Goal: Information Seeking & Learning: Compare options

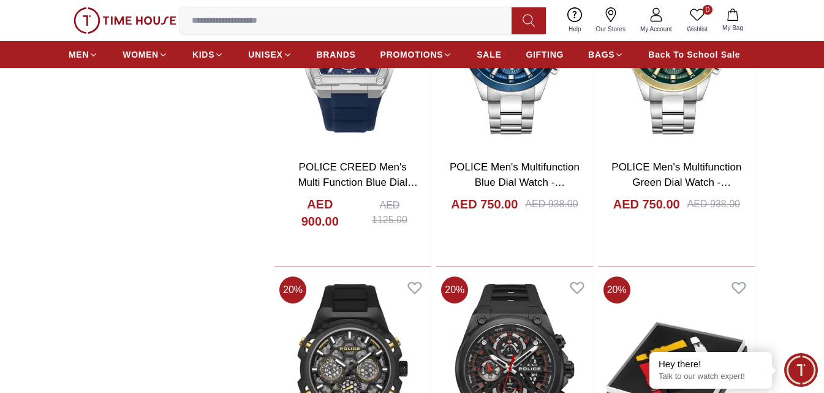
scroll to position [919, 0]
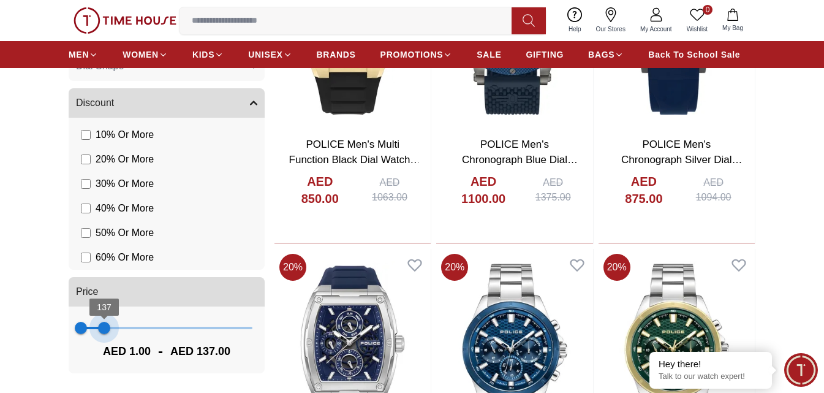
type input "***"
drag, startPoint x: 255, startPoint y: 331, endPoint x: 105, endPoint y: 347, distance: 151.0
click at [105, 347] on div "1 140 AED 1.00 - AED 140.00" at bounding box center [167, 339] width 196 height 67
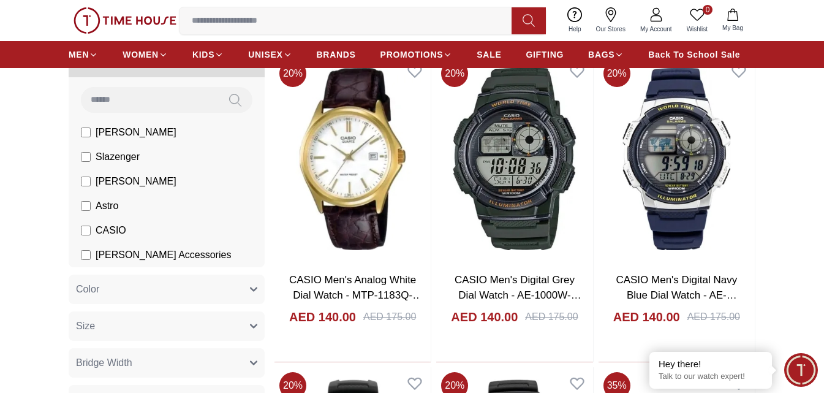
scroll to position [61, 0]
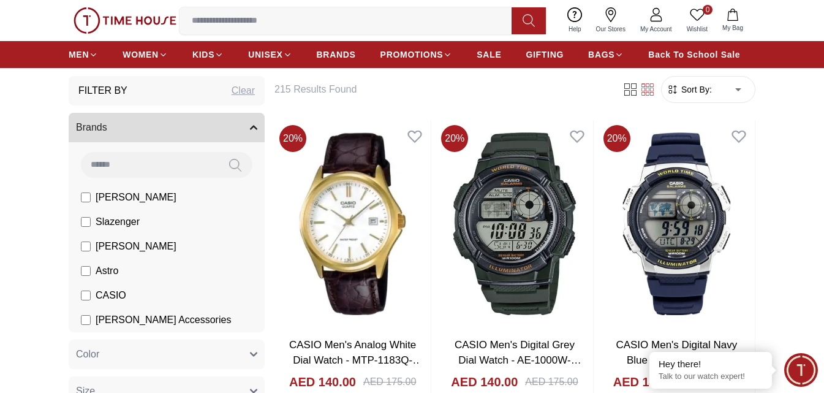
click at [119, 204] on span "[PERSON_NAME]" at bounding box center [136, 197] width 81 height 15
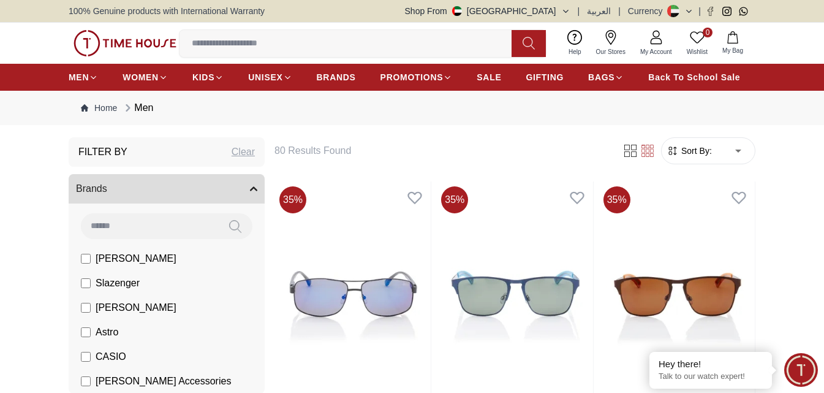
click at [103, 281] on span "Slazenger" at bounding box center [118, 283] width 44 height 15
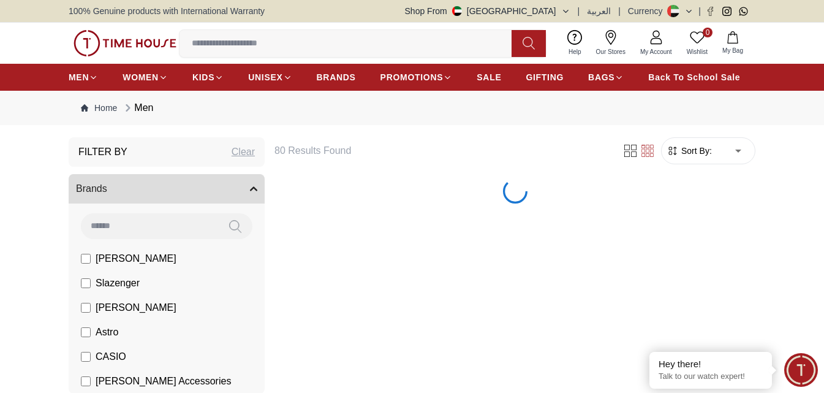
click at [113, 260] on span "[PERSON_NAME]" at bounding box center [136, 258] width 81 height 15
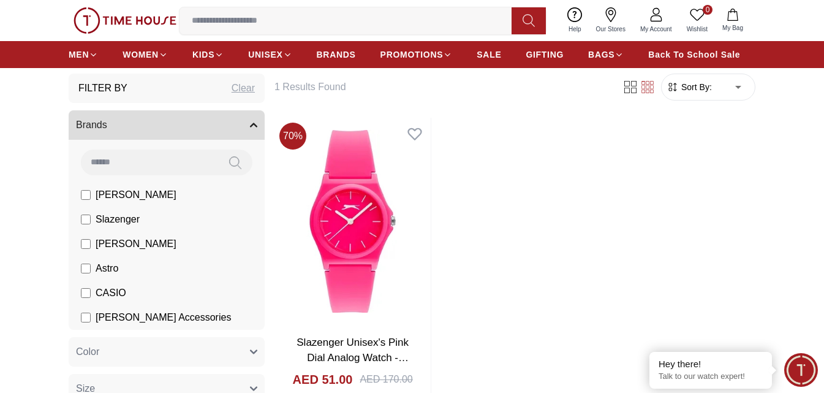
scroll to position [123, 0]
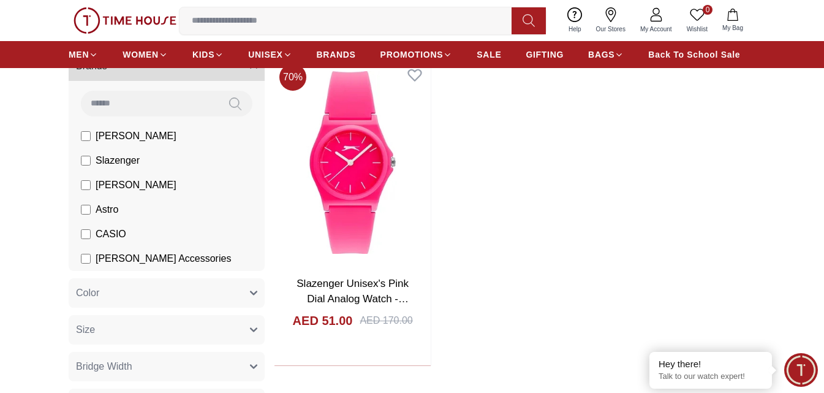
click at [131, 186] on span "[PERSON_NAME]" at bounding box center [136, 185] width 81 height 15
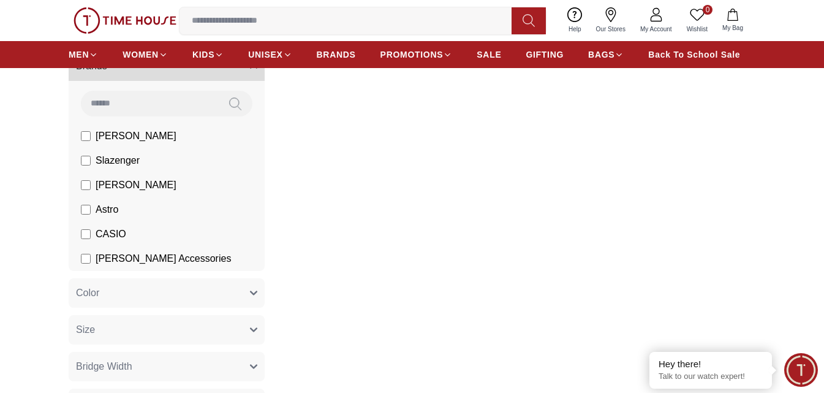
click at [124, 161] on span "Slazenger" at bounding box center [118, 160] width 44 height 15
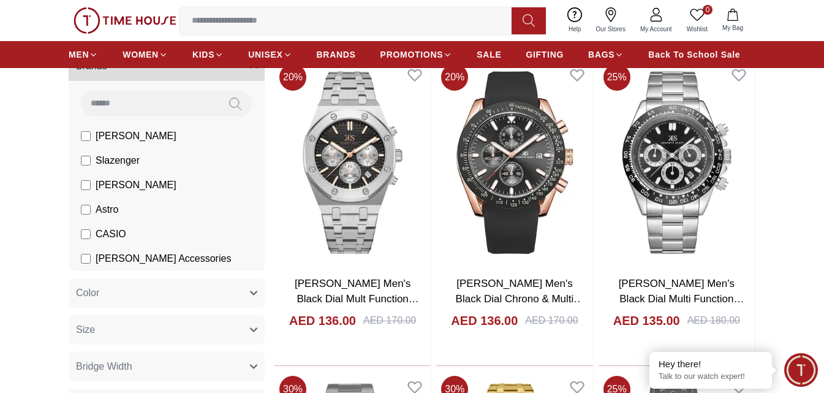
drag, startPoint x: 435, startPoint y: 216, endPoint x: 779, endPoint y: 146, distance: 351.0
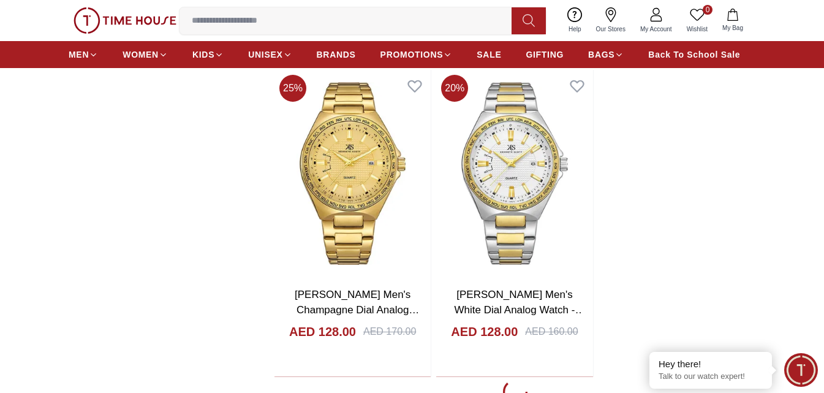
scroll to position [2145, 0]
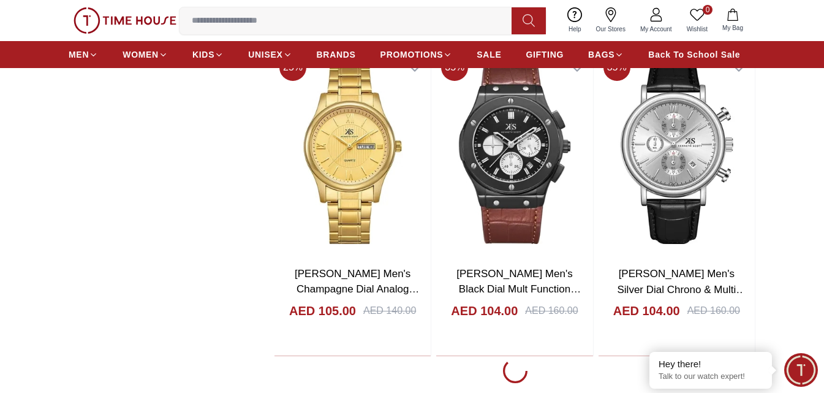
scroll to position [6190, 0]
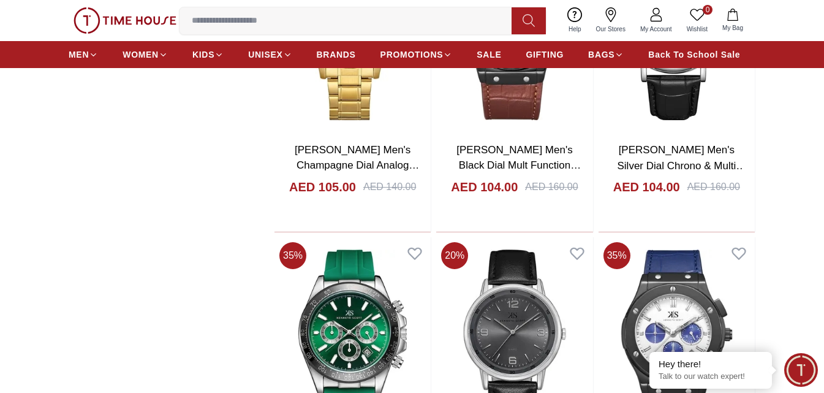
scroll to position [6374, 0]
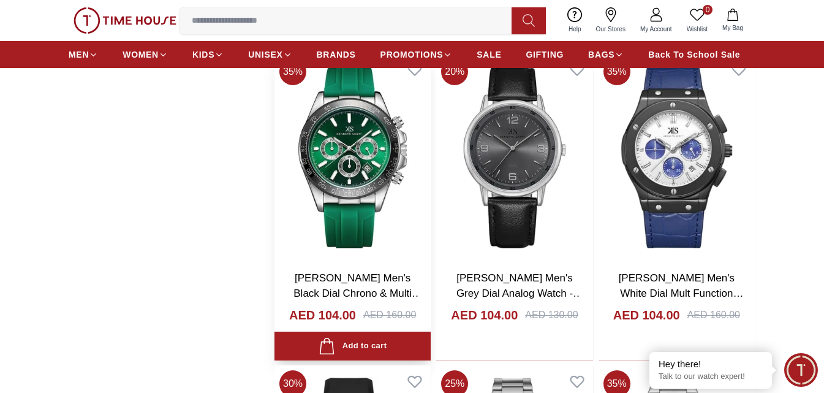
click at [363, 203] on img at bounding box center [353, 156] width 156 height 207
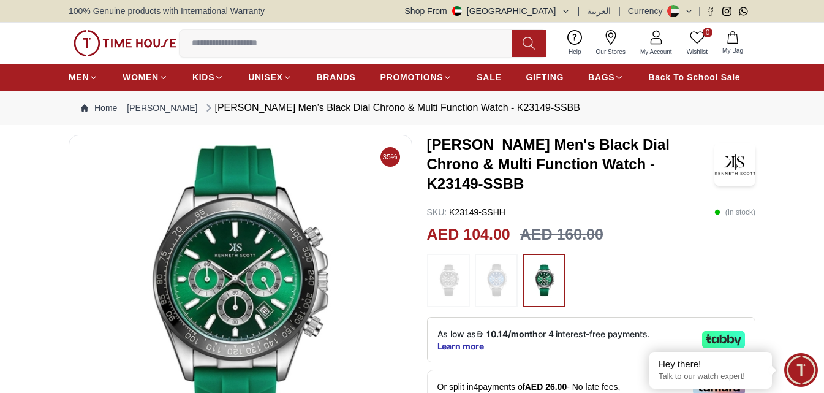
click at [491, 263] on img at bounding box center [496, 281] width 31 height 42
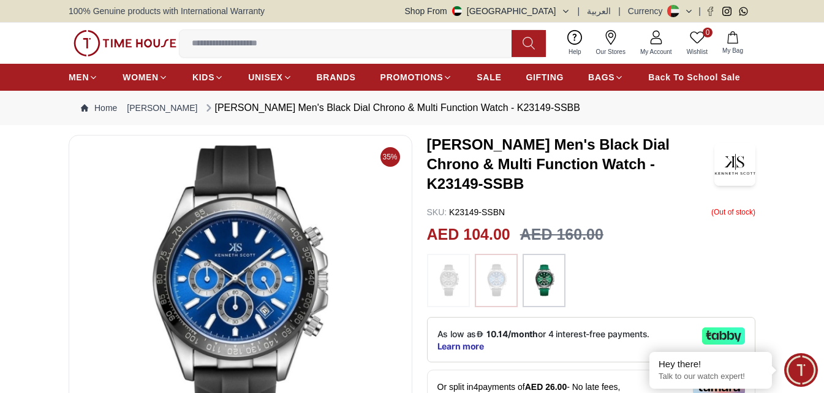
click at [443, 260] on img at bounding box center [448, 281] width 31 height 42
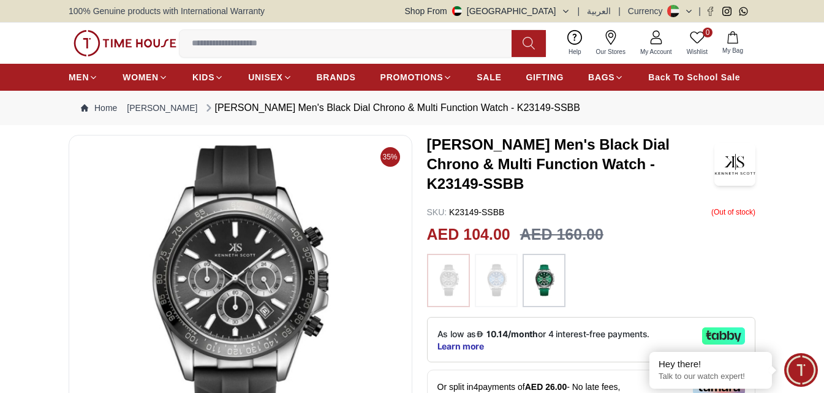
click at [536, 260] on img at bounding box center [544, 281] width 31 height 42
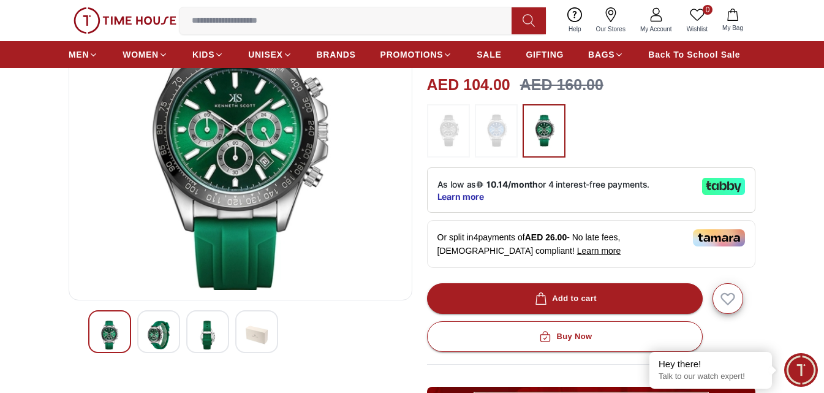
scroll to position [123, 0]
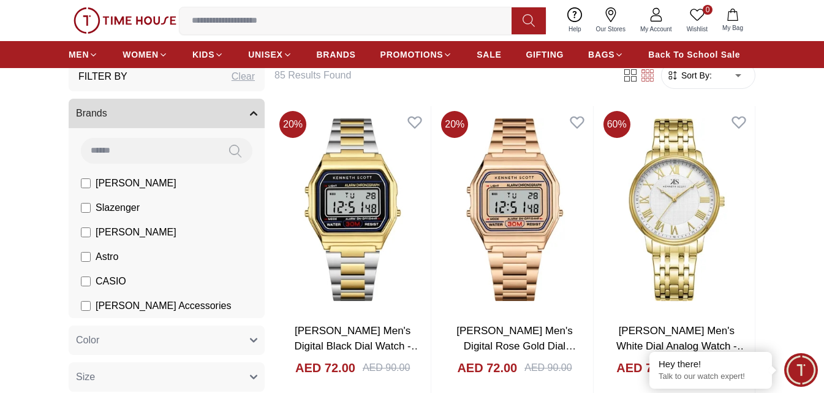
scroll to position [70, 0]
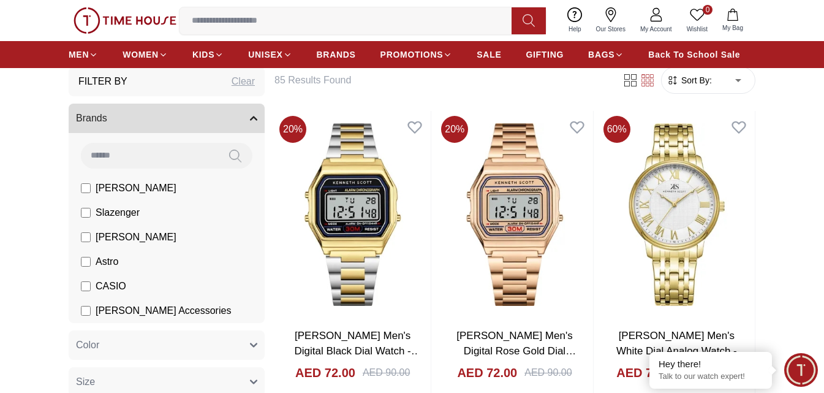
click at [127, 237] on span "[PERSON_NAME]" at bounding box center [136, 237] width 81 height 15
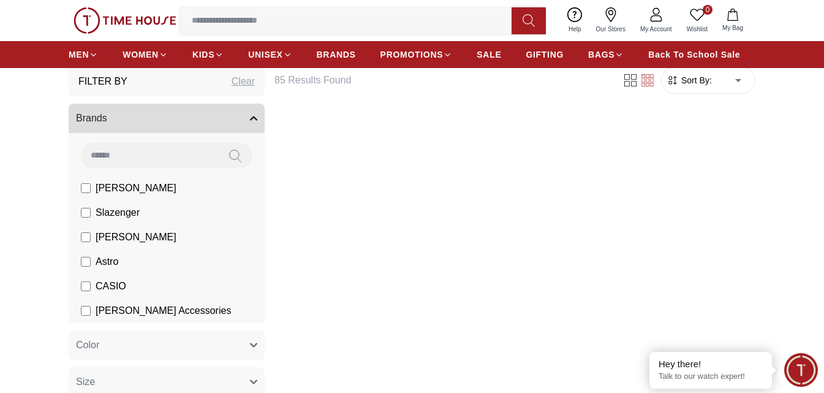
click at [127, 237] on span "[PERSON_NAME]" at bounding box center [136, 237] width 81 height 15
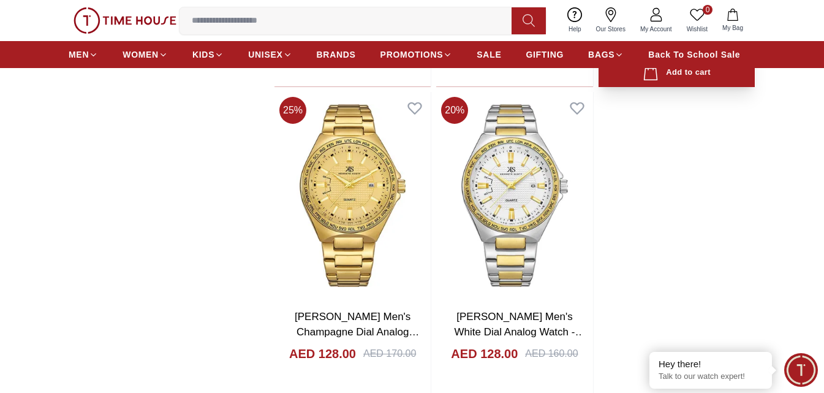
scroll to position [2134, 0]
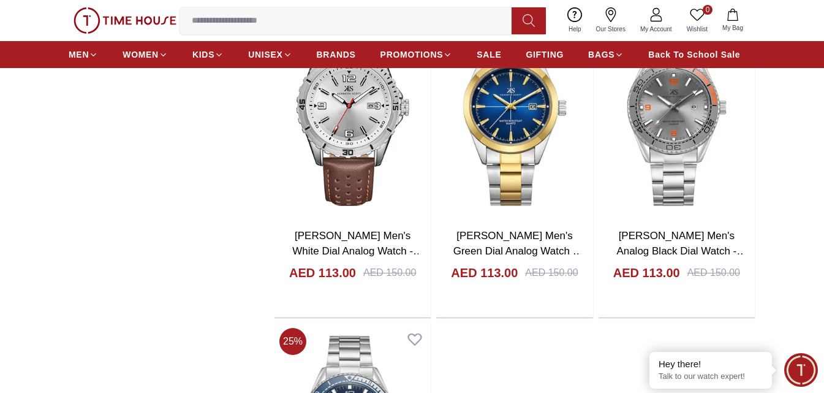
scroll to position [4279, 0]
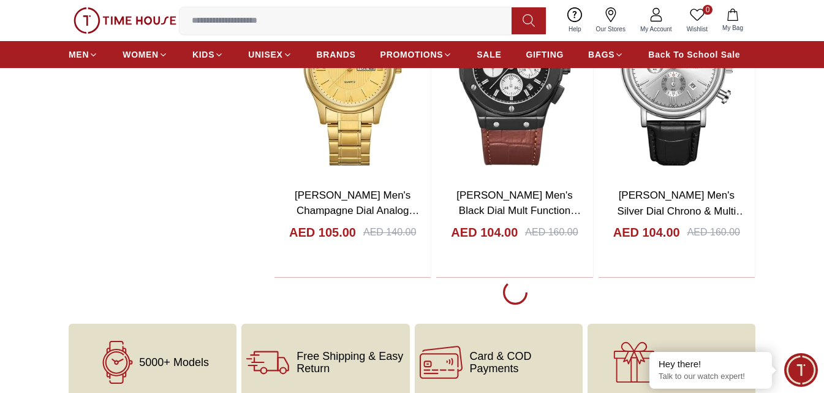
scroll to position [6302, 0]
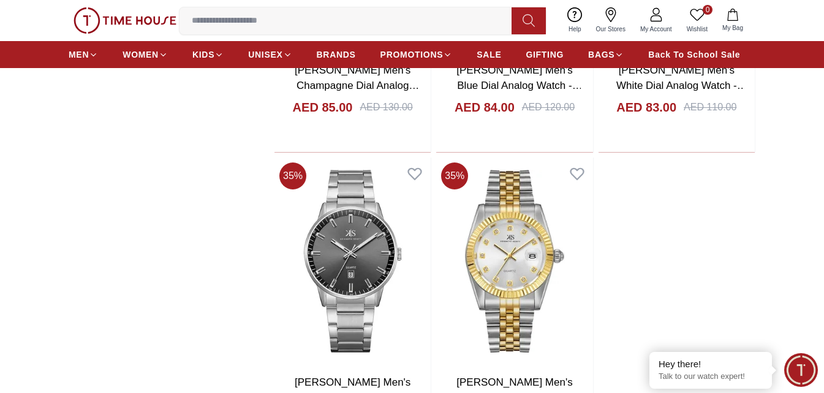
scroll to position [8324, 0]
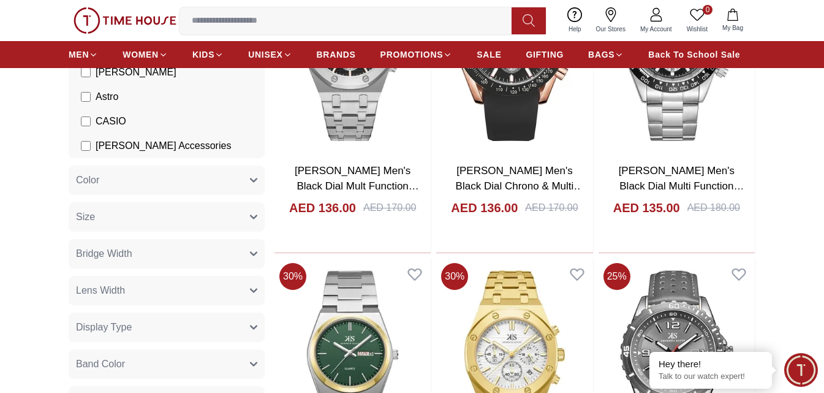
scroll to position [173, 0]
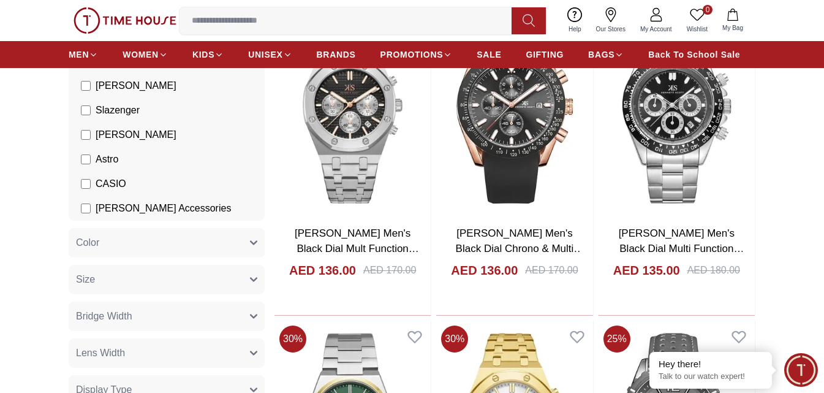
click at [98, 159] on span "Astro" at bounding box center [107, 159] width 23 height 15
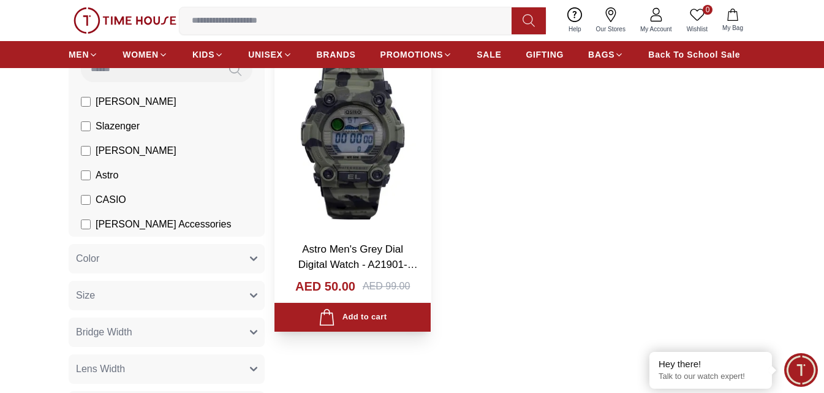
scroll to position [112, 0]
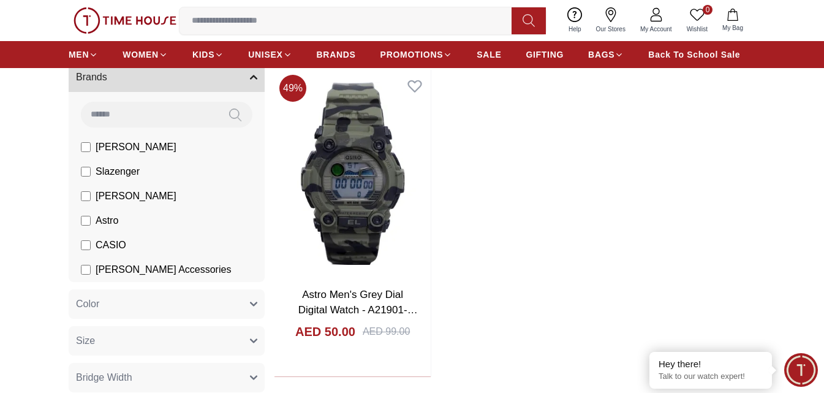
click at [105, 241] on span "CASIO" at bounding box center [111, 245] width 31 height 15
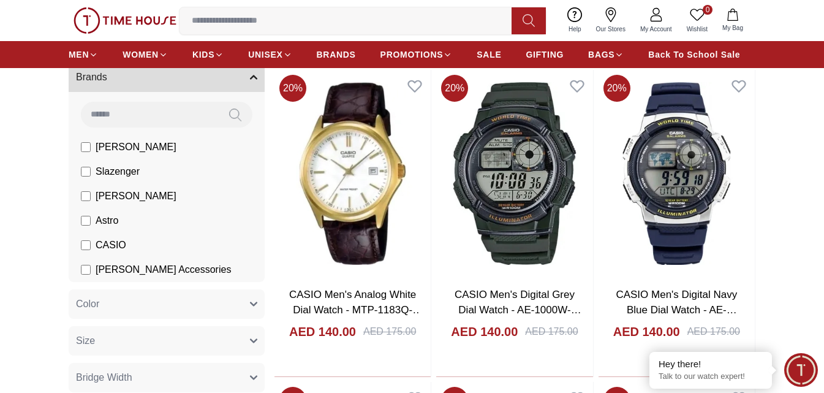
click at [102, 219] on span "Astro" at bounding box center [107, 220] width 23 height 15
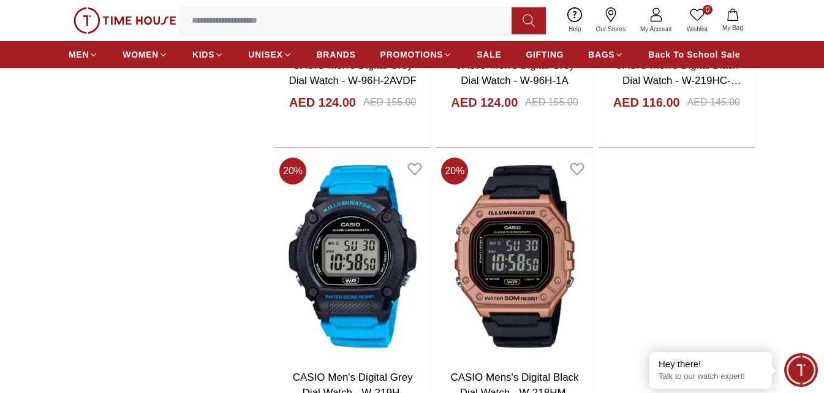
scroll to position [2011, 0]
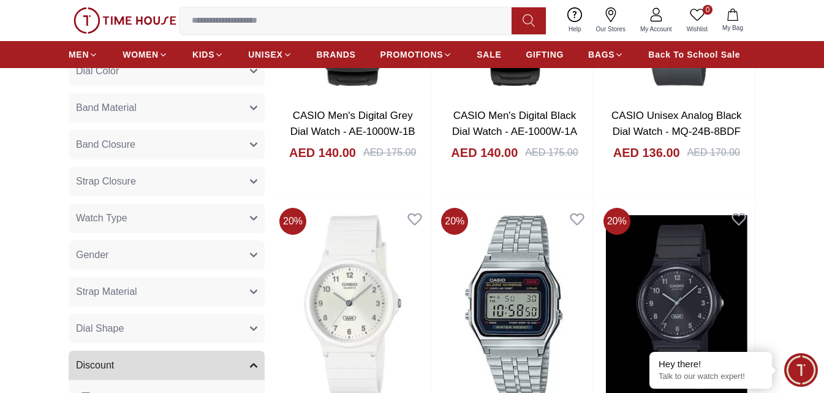
scroll to position [295, 0]
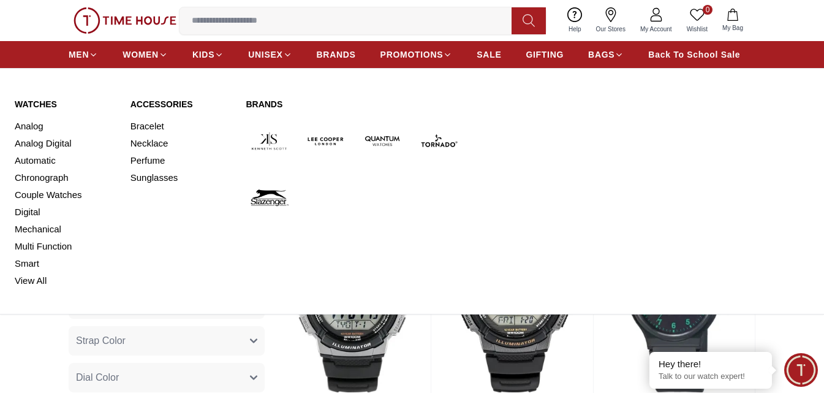
click at [449, 143] on img at bounding box center [439, 141] width 47 height 47
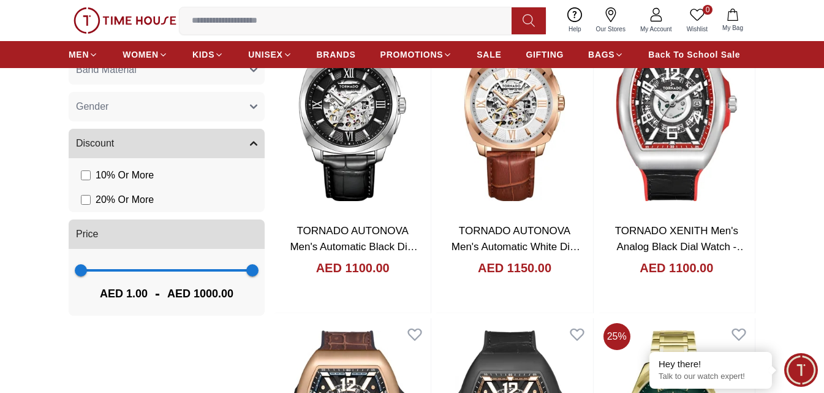
scroll to position [919, 0]
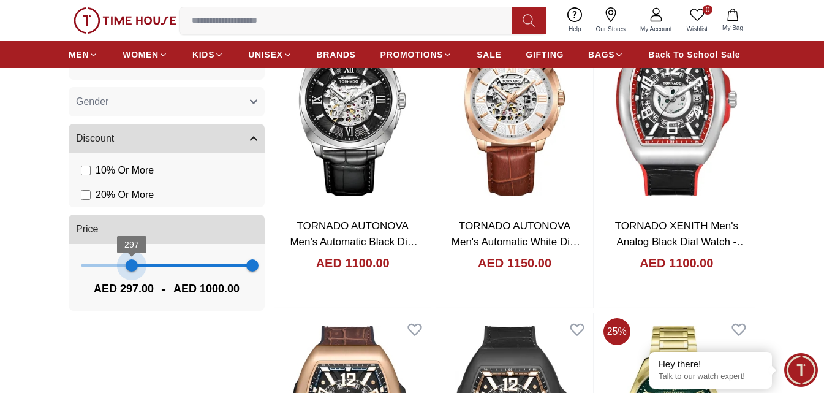
type input "***"
drag, startPoint x: 83, startPoint y: 262, endPoint x: 130, endPoint y: 260, distance: 47.2
click at [130, 260] on span "286" at bounding box center [130, 265] width 12 height 12
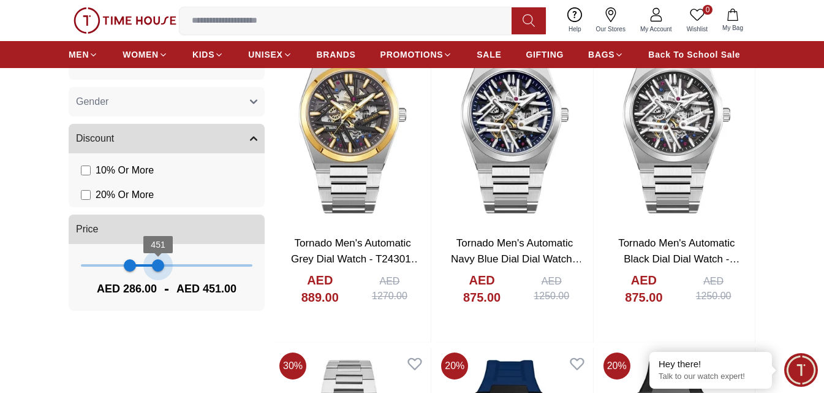
type input "***"
drag, startPoint x: 250, startPoint y: 264, endPoint x: 161, endPoint y: 268, distance: 89.6
click at [161, 268] on span "465" at bounding box center [160, 265] width 12 height 12
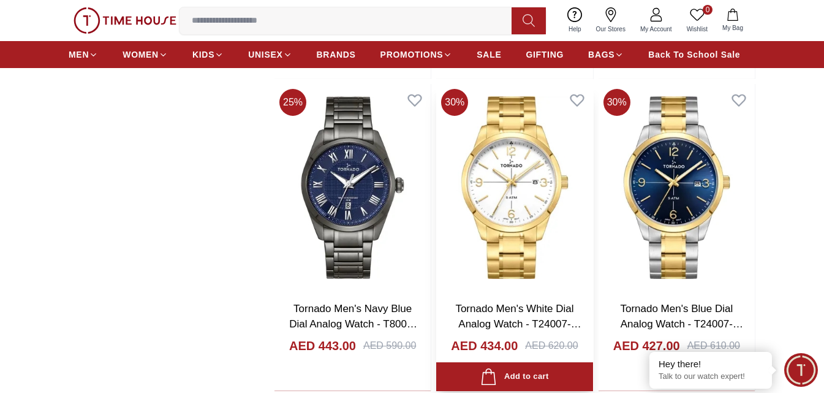
scroll to position [2268, 0]
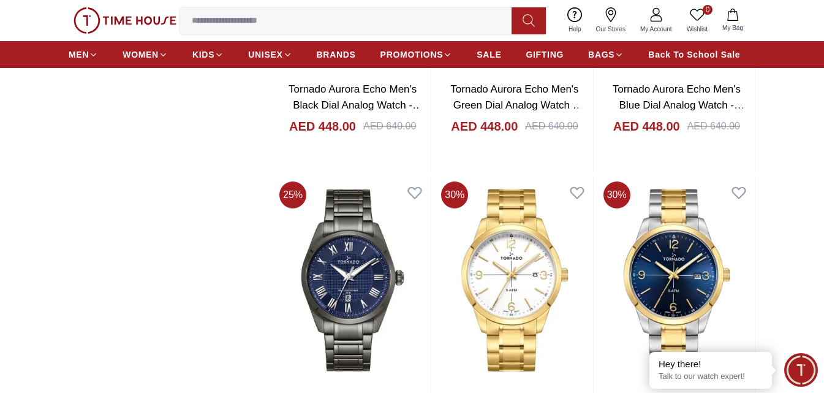
scroll to position [1777, 0]
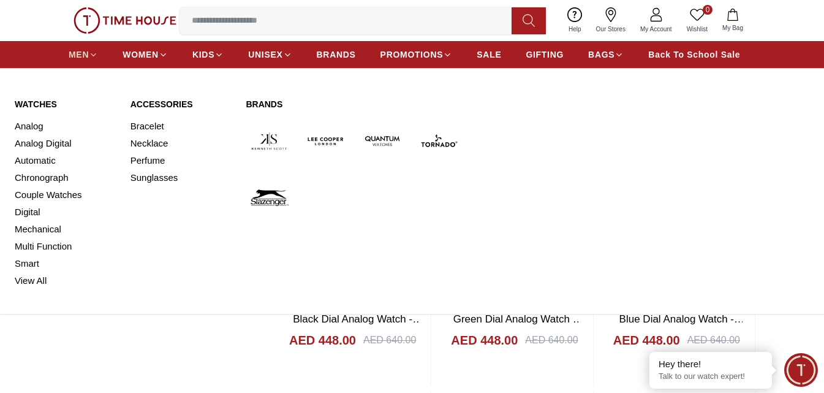
click at [81, 51] on span "MEN" at bounding box center [79, 54] width 20 height 12
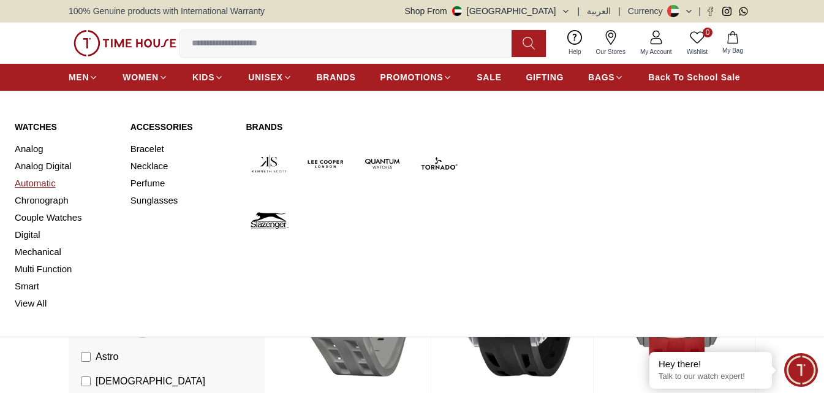
click at [35, 182] on link "Automatic" at bounding box center [65, 183] width 101 height 17
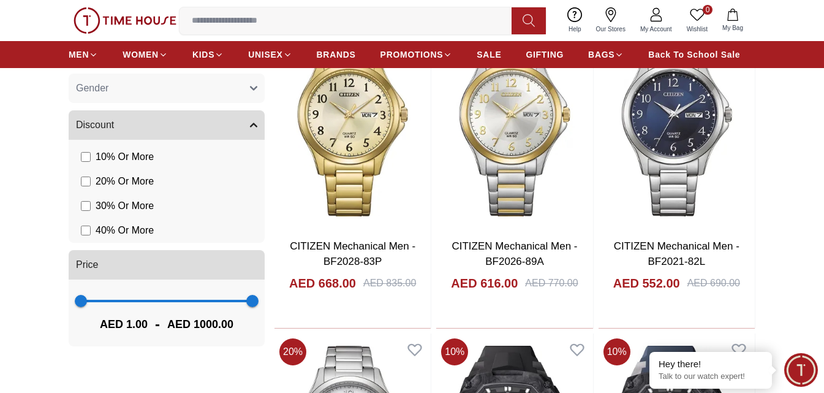
scroll to position [919, 0]
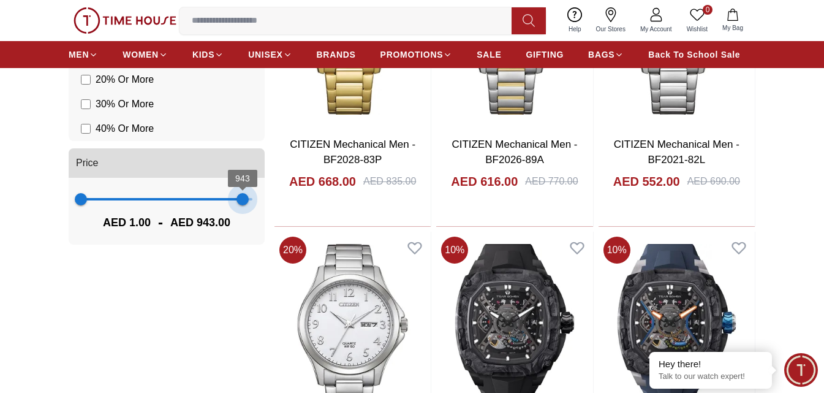
type input "***"
drag, startPoint x: 250, startPoint y: 206, endPoint x: 173, endPoint y: 213, distance: 77.0
click at [173, 213] on div "1 540 AED 1.00 - AED 540.00" at bounding box center [167, 211] width 196 height 67
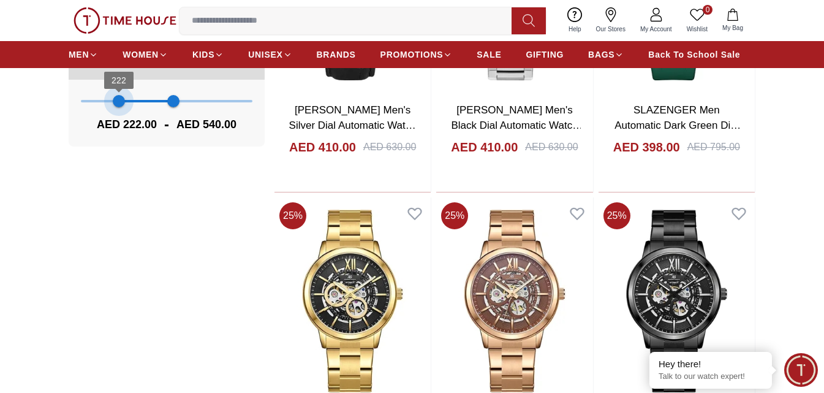
scroll to position [821, 0]
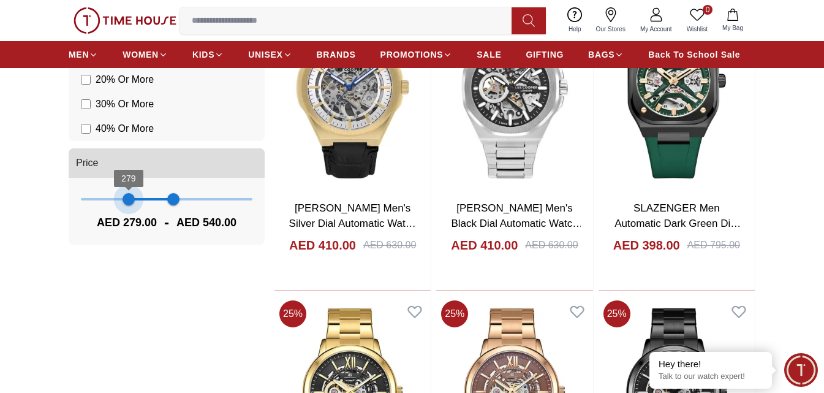
type input "***"
drag, startPoint x: 88, startPoint y: 199, endPoint x: 131, endPoint y: 198, distance: 42.9
click at [131, 198] on span "290" at bounding box center [130, 199] width 12 height 12
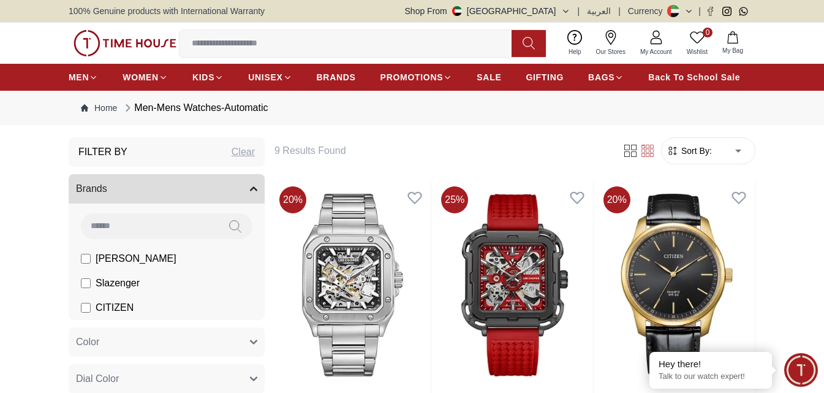
click at [124, 257] on span "[PERSON_NAME]" at bounding box center [136, 258] width 81 height 15
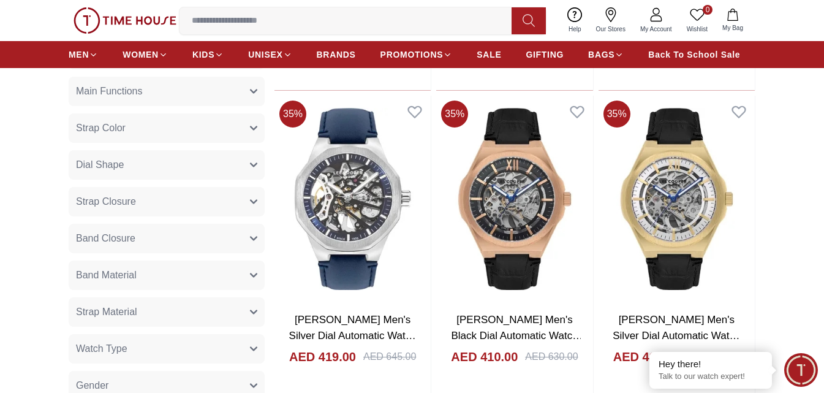
scroll to position [552, 0]
